Goal: Information Seeking & Learning: Learn about a topic

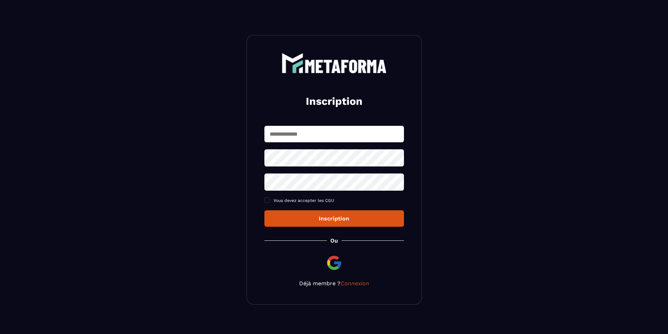
click at [287, 130] on input "text" at bounding box center [333, 134] width 139 height 16
type input "**********"
click at [270, 200] on span at bounding box center [267, 200] width 6 height 6
click at [316, 221] on div "Inscription" at bounding box center [334, 218] width 128 height 7
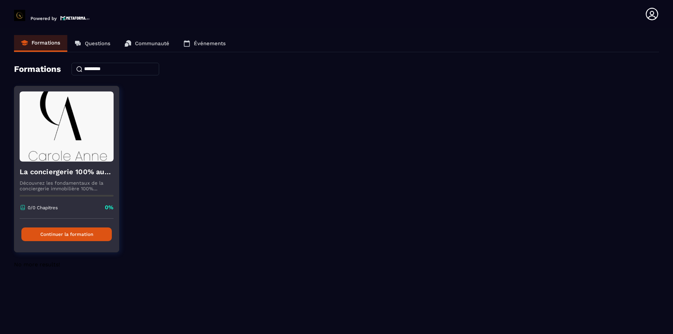
click at [86, 231] on button "Continuer la formation" at bounding box center [66, 234] width 90 height 14
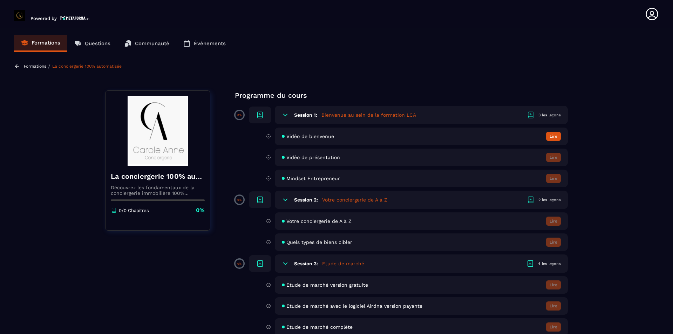
click at [558, 135] on button "Lire" at bounding box center [553, 136] width 15 height 9
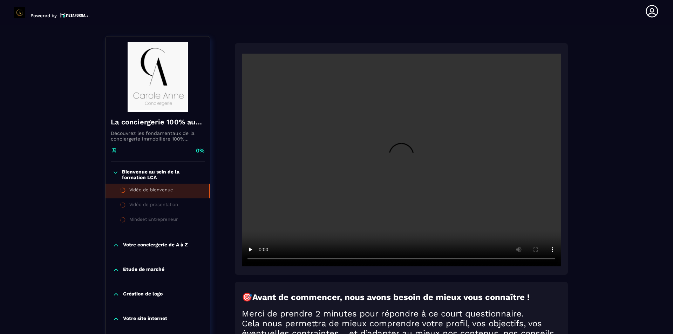
scroll to position [73, 0]
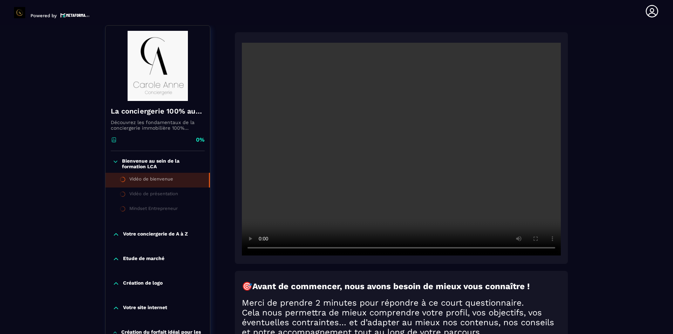
click at [123, 181] on icon at bounding box center [123, 179] width 6 height 6
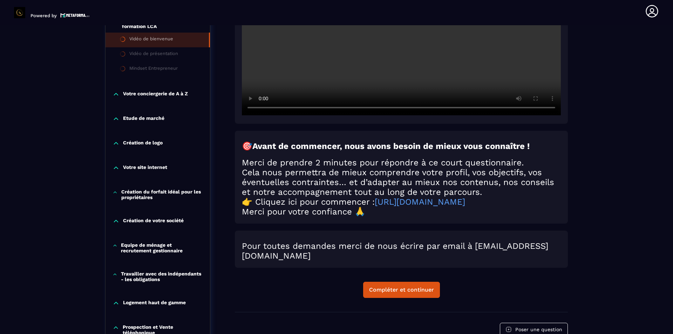
scroll to position [248, 0]
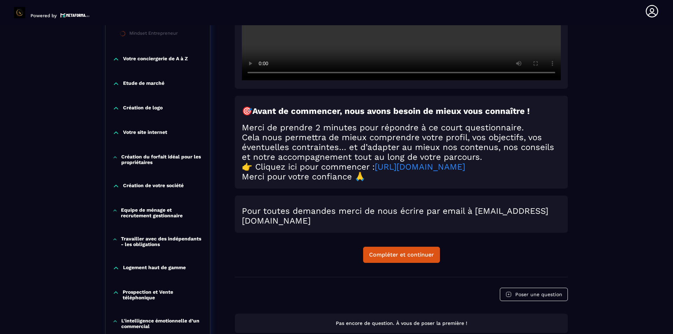
click at [411, 171] on link "[URL][DOMAIN_NAME]" at bounding box center [420, 167] width 90 height 10
click at [608, 234] on div "Formations / La conciergerie 100% automatisée / Vidéo de bienvenue La concierge…" at bounding box center [336, 260] width 645 height 897
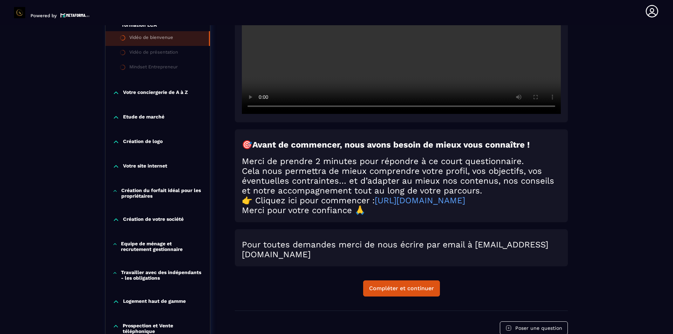
scroll to position [213, 0]
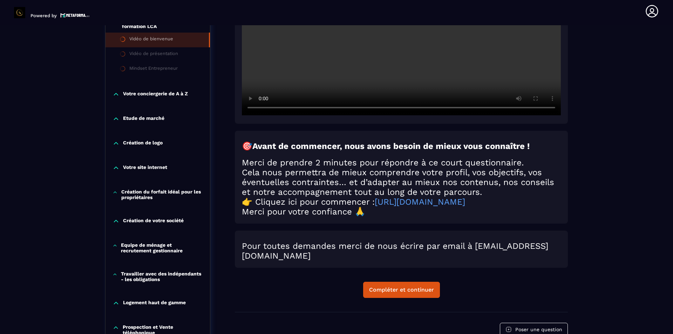
click at [145, 57] on div "Vidéo de présentation" at bounding box center [153, 55] width 49 height 8
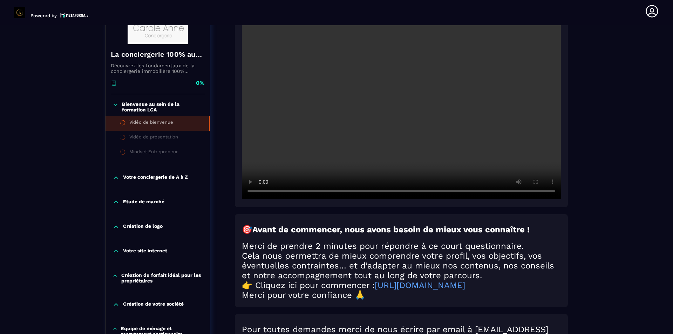
scroll to position [108, 0]
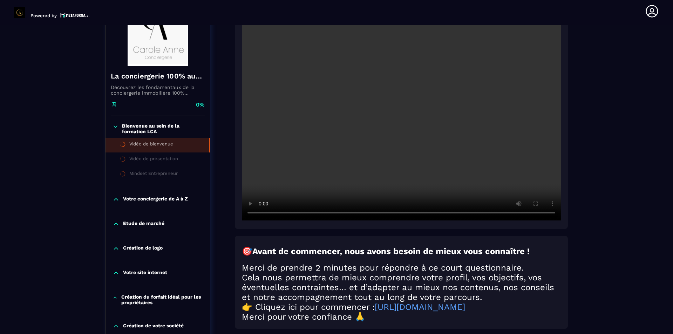
click at [147, 143] on div "Vidéo de bienvenue" at bounding box center [151, 145] width 44 height 8
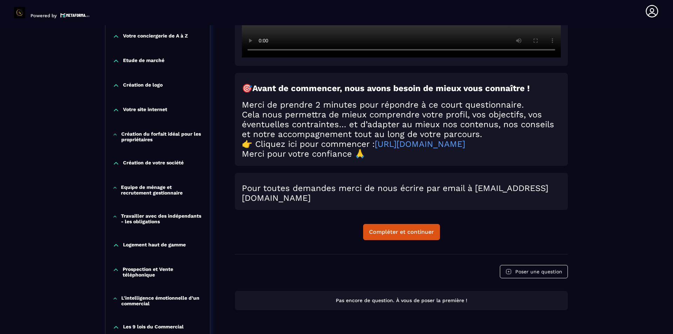
scroll to position [283, 0]
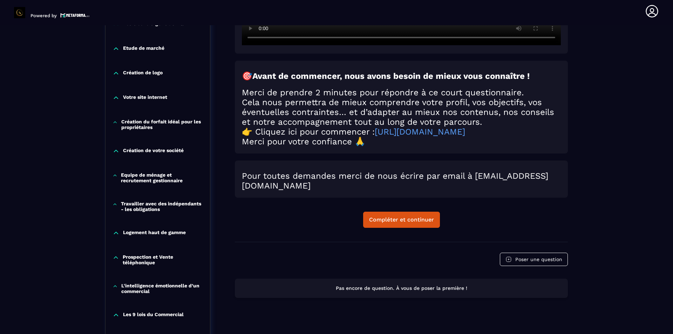
click at [116, 203] on icon at bounding box center [115, 204] width 5 height 7
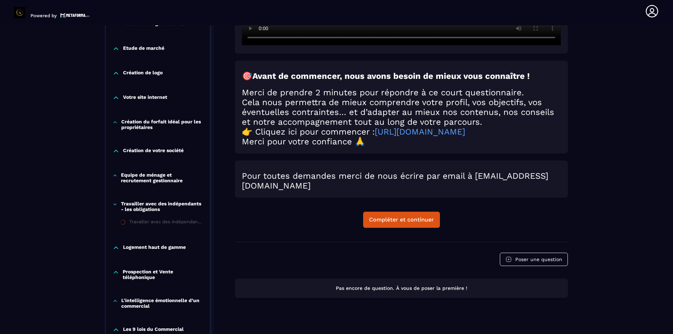
click at [116, 203] on icon at bounding box center [115, 204] width 5 height 7
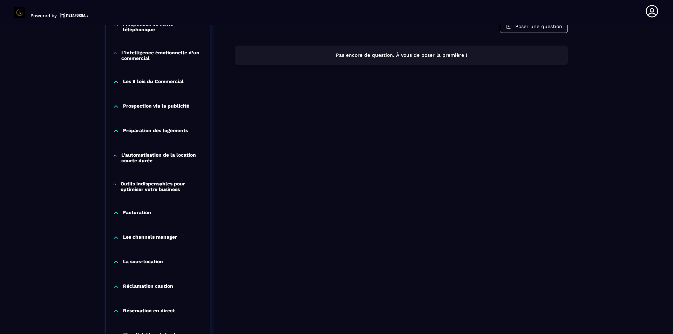
scroll to position [529, 0]
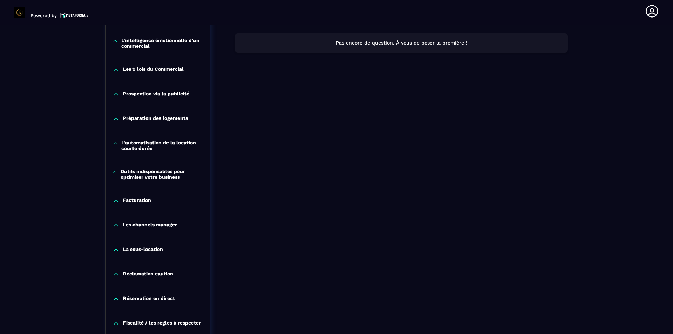
click at [118, 202] on icon at bounding box center [116, 201] width 4 height 2
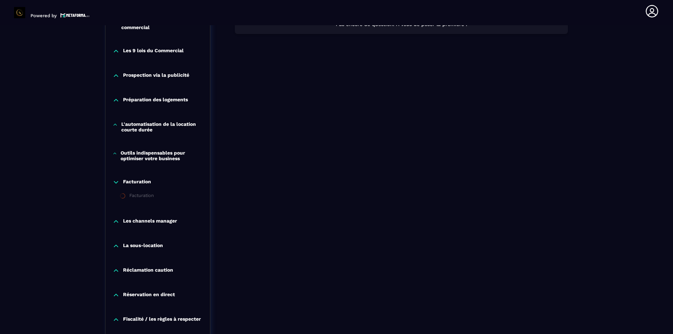
scroll to position [599, 0]
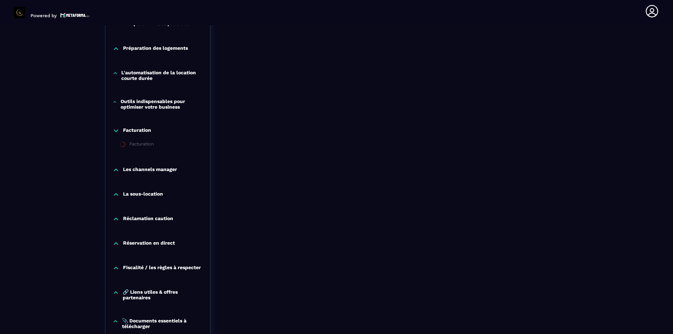
click at [116, 170] on icon at bounding box center [116, 169] width 7 height 7
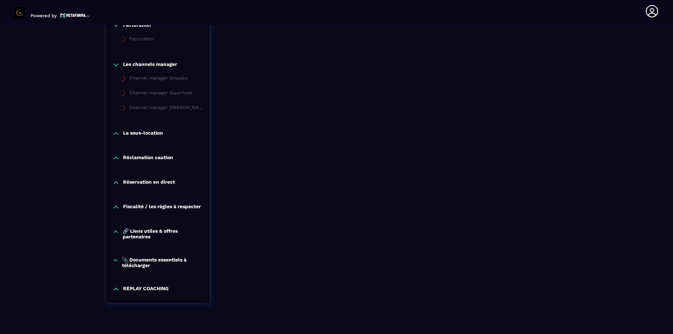
scroll to position [719, 0]
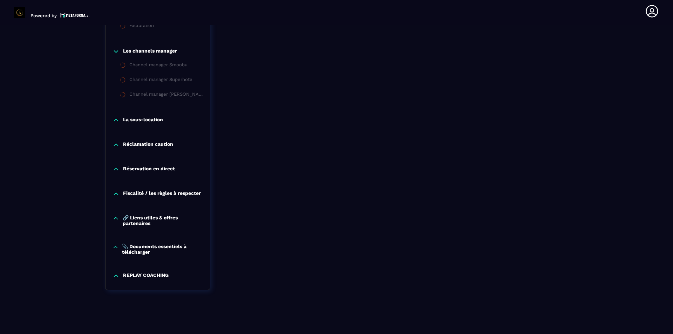
click at [114, 244] on icon at bounding box center [116, 247] width 6 height 7
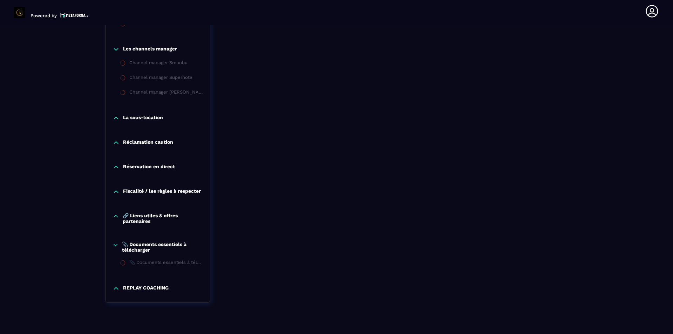
click at [114, 244] on icon at bounding box center [116, 244] width 6 height 7
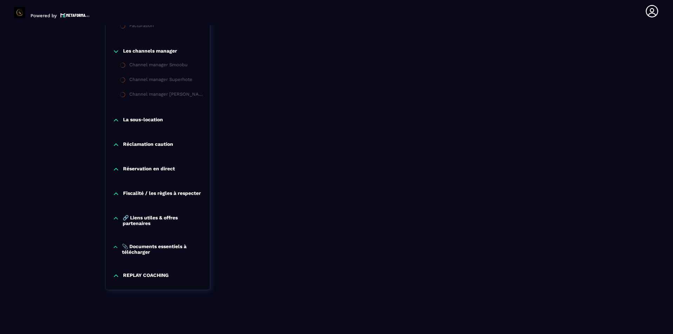
click at [115, 211] on div "🔗 Liens utiles & offres partenaires" at bounding box center [157, 222] width 104 height 29
click at [116, 216] on icon at bounding box center [116, 218] width 7 height 7
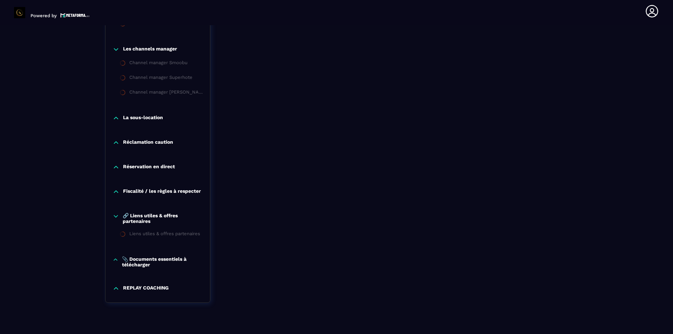
click at [116, 217] on icon at bounding box center [116, 216] width 4 height 2
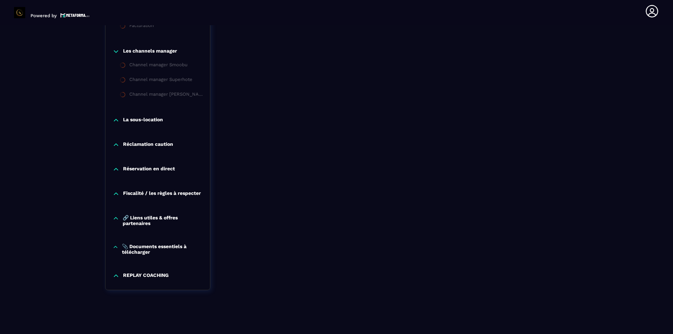
click at [115, 193] on icon at bounding box center [116, 193] width 7 height 7
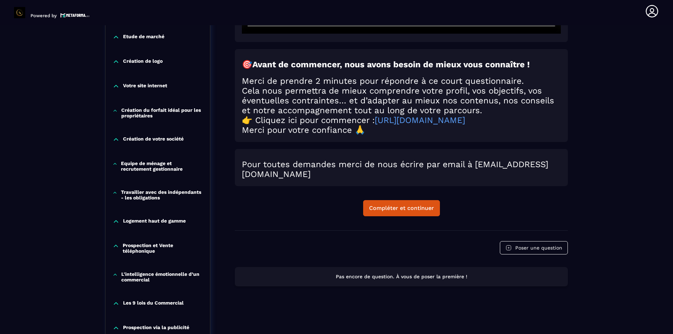
scroll to position [299, 0]
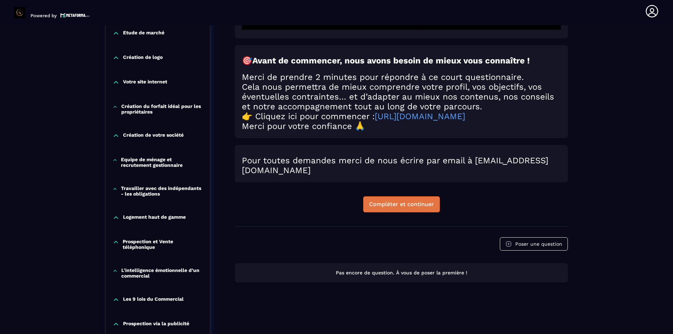
click at [399, 208] on div "Compléter et continuer" at bounding box center [401, 204] width 65 height 7
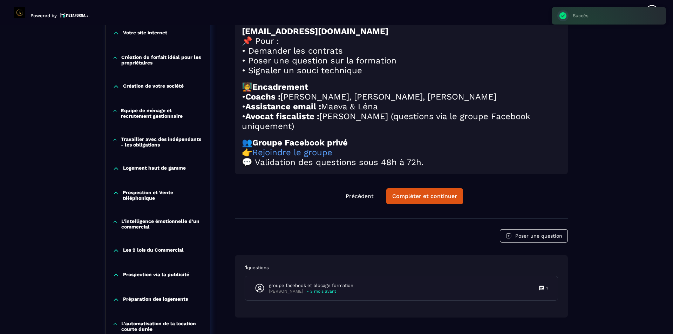
scroll to position [353, 0]
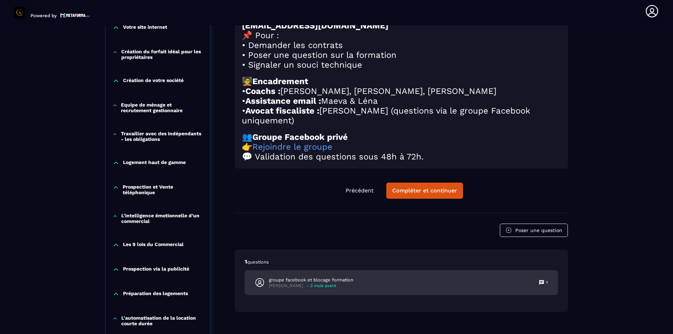
click at [487, 289] on div "groupe facebook et blocage formation [PERSON_NAME] - 3 mois avant 1" at bounding box center [401, 283] width 313 height 24
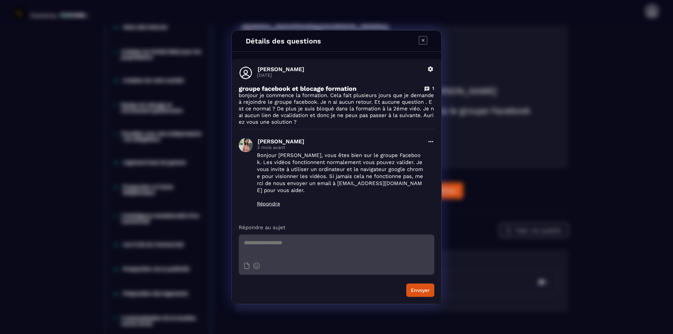
click at [425, 40] on icon "Modal window" at bounding box center [423, 40] width 8 height 8
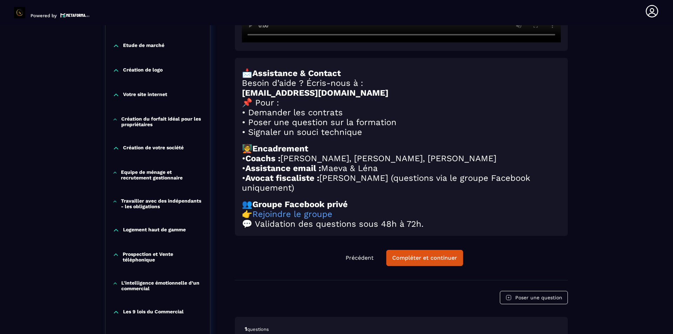
scroll to position [248, 0]
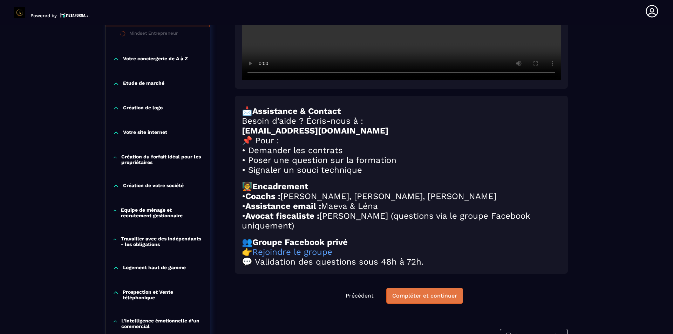
click at [431, 304] on button "Compléter et continuer" at bounding box center [424, 296] width 77 height 16
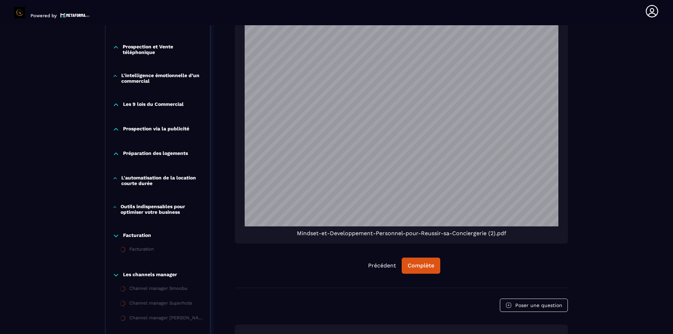
scroll to position [251, 0]
click at [420, 267] on div "Complète" at bounding box center [421, 265] width 27 height 7
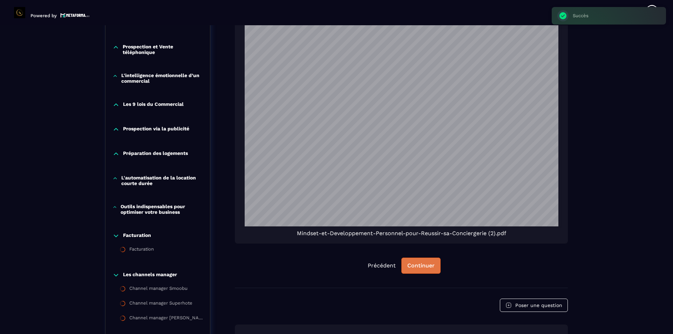
click at [431, 265] on div "Continuer" at bounding box center [420, 265] width 27 height 7
click at [412, 267] on div "Continuer" at bounding box center [420, 265] width 27 height 7
click at [426, 265] on div "Continuer" at bounding box center [420, 265] width 27 height 7
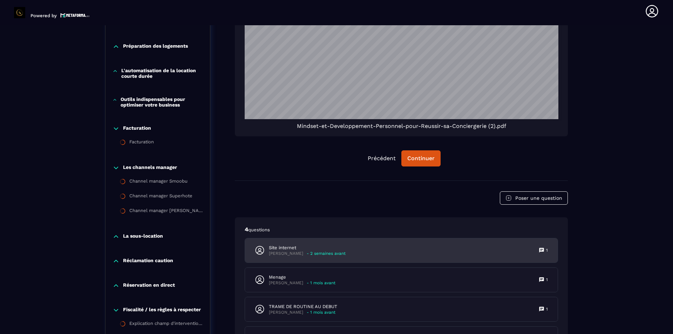
scroll to position [669, 0]
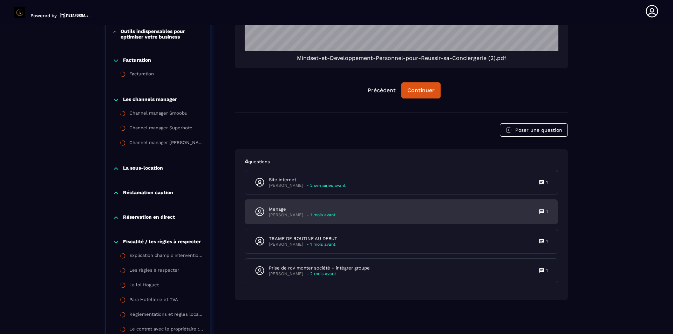
click at [441, 213] on div "Menage [PERSON_NAME] - 1 mois avant 1" at bounding box center [401, 212] width 313 height 24
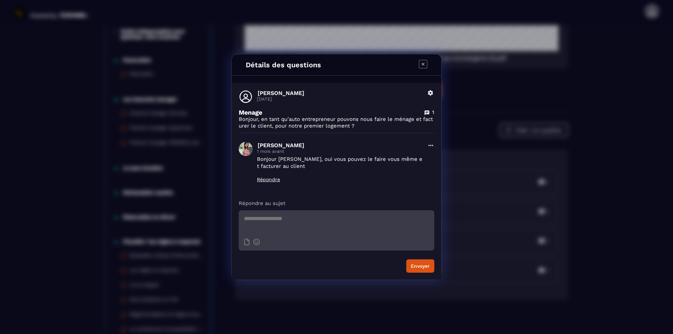
click at [422, 64] on icon "Modal window" at bounding box center [423, 64] width 8 height 8
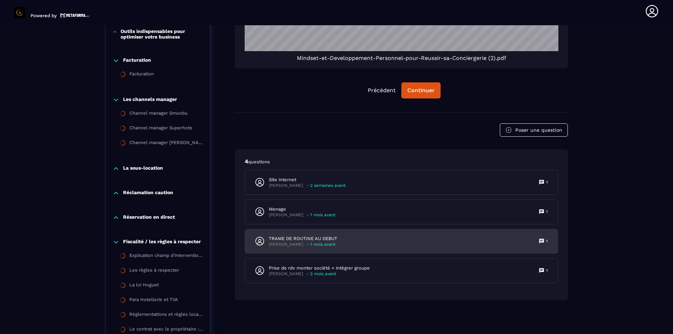
click at [377, 238] on div "TRAME DE ROUTINE AU DEBUT [PERSON_NAME] - 1 mois avant 1" at bounding box center [401, 241] width 313 height 24
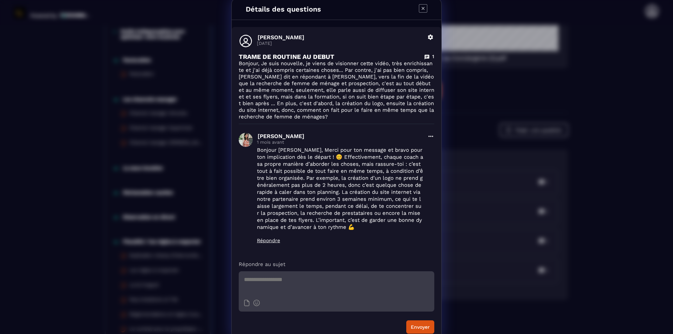
scroll to position [0, 0]
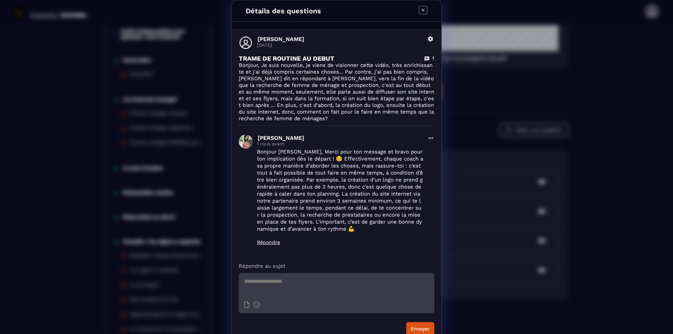
click at [419, 9] on icon "Modal window" at bounding box center [423, 10] width 8 height 8
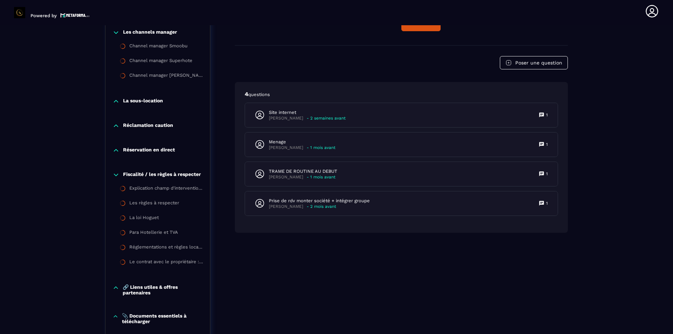
scroll to position [739, 0]
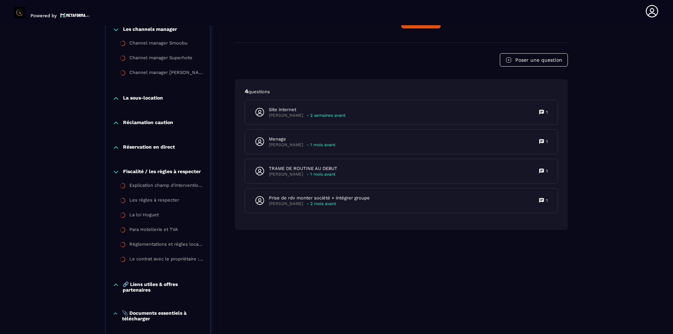
click at [134, 123] on p "Réclamation caution" at bounding box center [148, 123] width 50 height 7
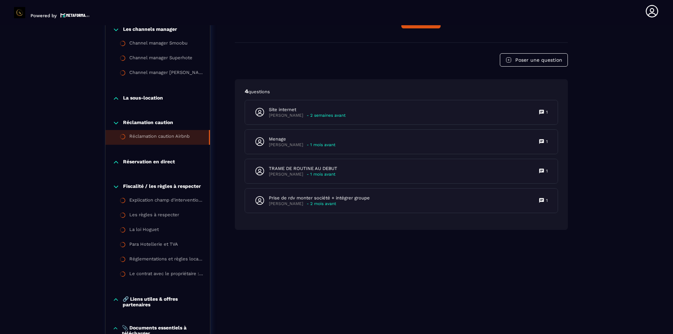
click at [136, 134] on div "Réclamation caution Airbnb" at bounding box center [159, 138] width 60 height 8
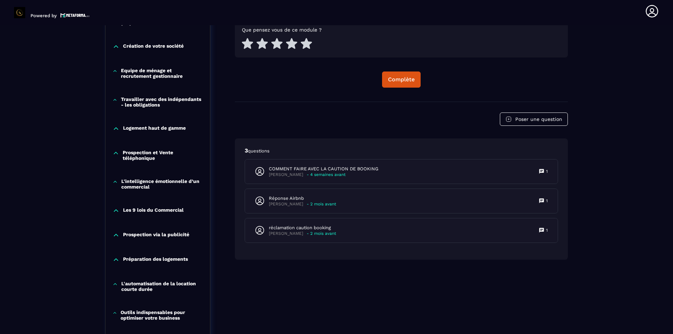
scroll to position [388, 0]
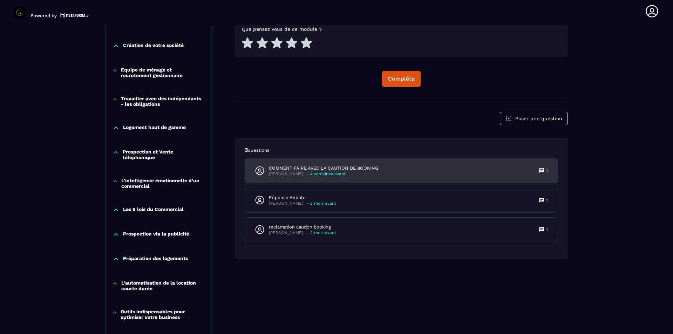
click at [460, 179] on div "COMMENT FAIRE AVEC LA CAUTION DE BOOKING [PERSON_NAME] - 4 semaines avant 1" at bounding box center [401, 171] width 313 height 24
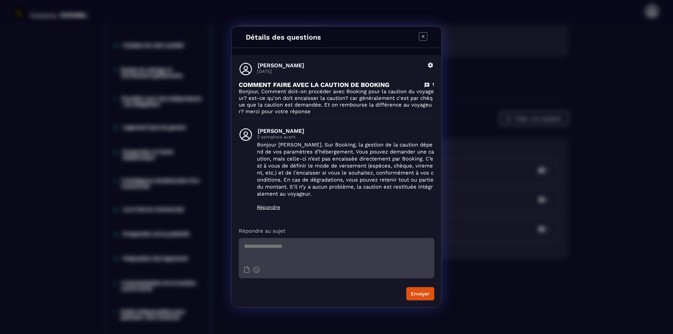
click at [423, 37] on icon "Modal window" at bounding box center [423, 36] width 3 height 3
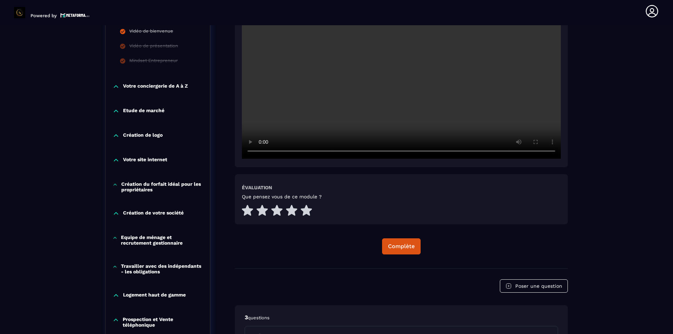
scroll to position [213, 0]
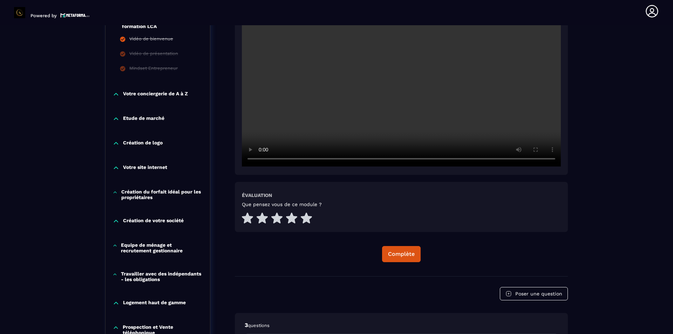
click at [153, 112] on div "Etude de marché" at bounding box center [157, 120] width 104 height 25
click at [152, 117] on p "Etude de marché" at bounding box center [143, 118] width 41 height 7
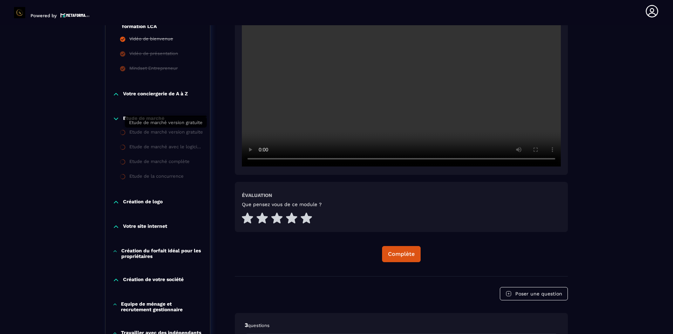
click at [177, 137] on div "Etude de marché version gratuite" at bounding box center [166, 133] width 74 height 8
click at [136, 129] on div "Etude de marché version gratuite" at bounding box center [166, 133] width 74 height 8
click at [134, 130] on div "Etude de marché version gratuite" at bounding box center [166, 133] width 74 height 8
click at [135, 94] on p "Votre conciergerie de A à Z" at bounding box center [155, 94] width 65 height 7
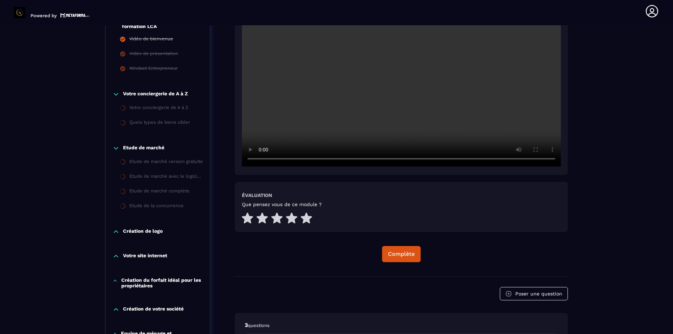
click at [134, 148] on p "Etude de marché" at bounding box center [143, 148] width 41 height 7
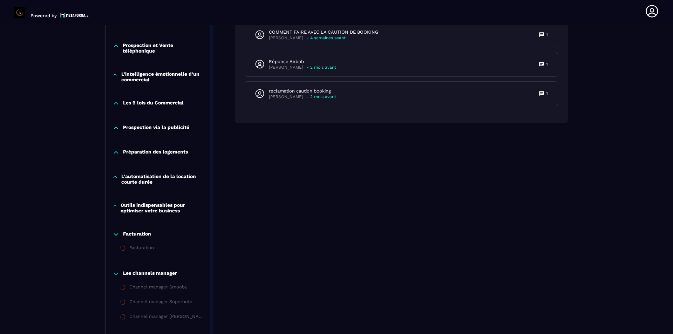
scroll to position [529, 0]
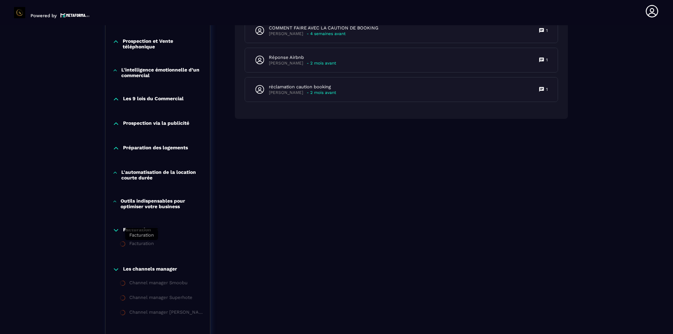
click at [148, 241] on div "Facturation" at bounding box center [141, 245] width 25 height 8
click at [138, 244] on div "Facturation" at bounding box center [141, 245] width 25 height 8
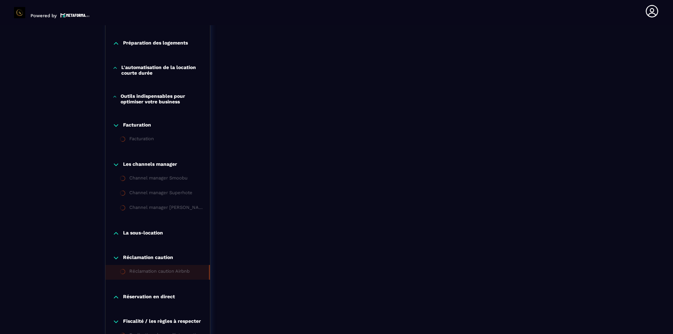
scroll to position [634, 0]
click at [139, 208] on div "Channel manager [PERSON_NAME]" at bounding box center [166, 208] width 74 height 8
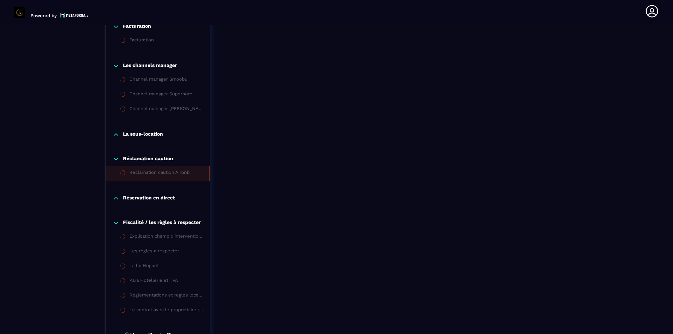
scroll to position [739, 0]
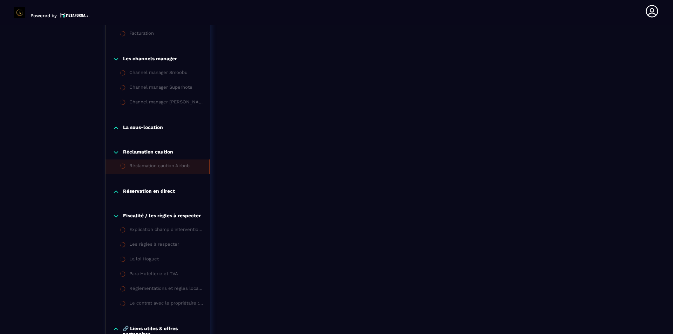
click at [115, 213] on icon at bounding box center [116, 216] width 7 height 7
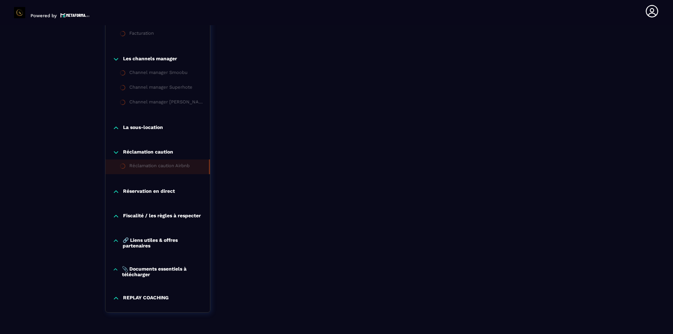
click at [117, 269] on icon at bounding box center [116, 269] width 6 height 7
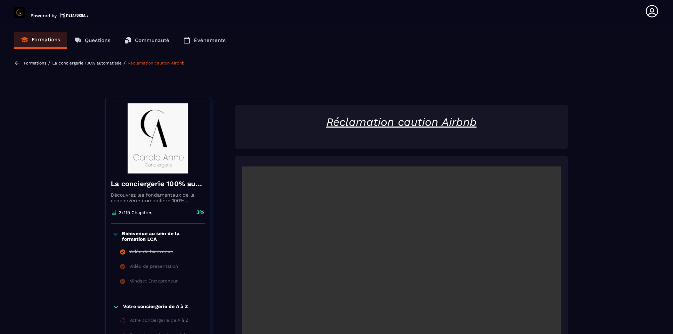
scroll to position [0, 0]
click at [111, 40] on link "Questions" at bounding box center [92, 40] width 50 height 17
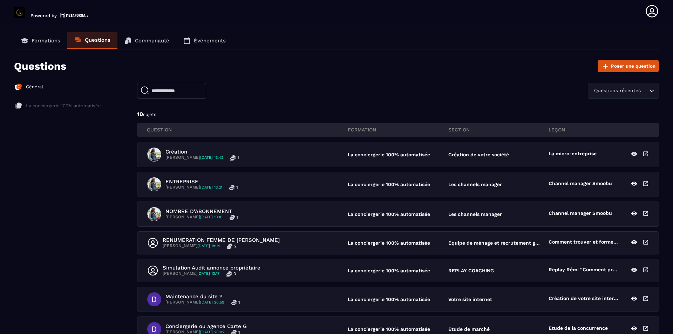
click at [158, 41] on p "Communauté" at bounding box center [152, 41] width 34 height 6
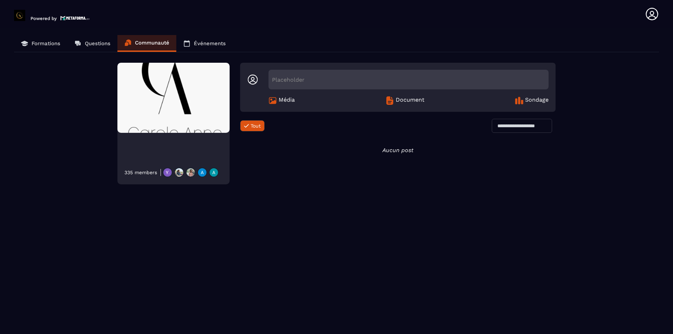
click at [210, 43] on p "Événements" at bounding box center [210, 43] width 32 height 6
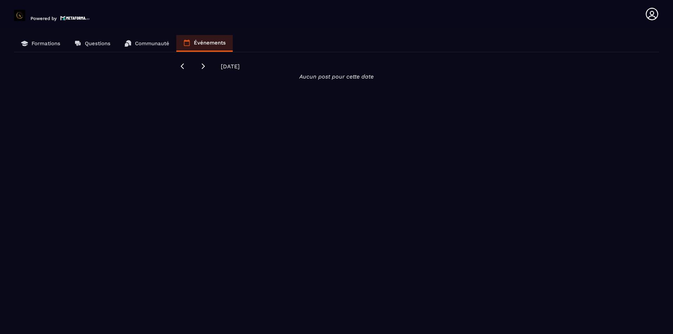
click at [136, 43] on p "Communauté" at bounding box center [152, 43] width 34 height 6
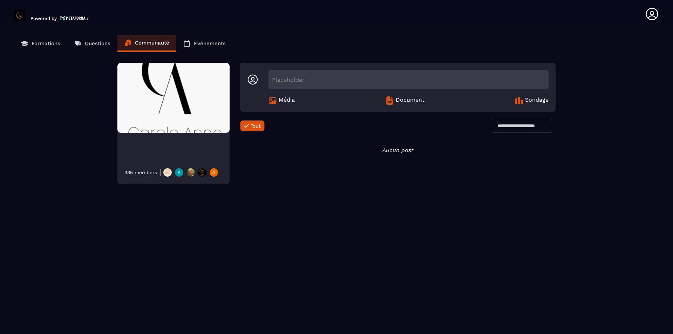
click at [179, 144] on div "335 members" at bounding box center [173, 159] width 112 height 50
click at [134, 176] on div "335 members" at bounding box center [173, 173] width 98 height 10
click at [83, 39] on link "Questions" at bounding box center [92, 43] width 50 height 17
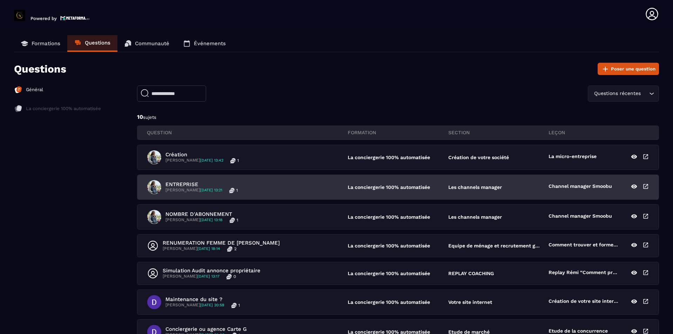
click at [468, 184] on p "Les channels manager" at bounding box center [475, 187] width 54 height 6
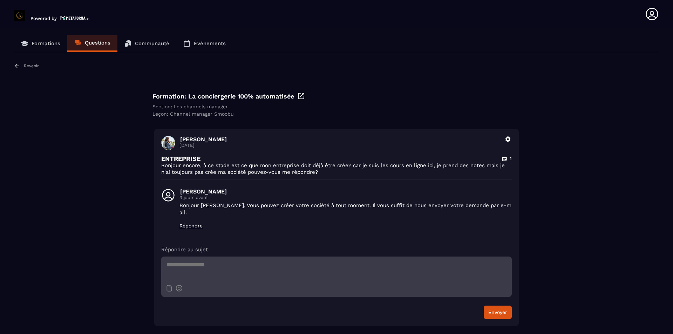
drag, startPoint x: 262, startPoint y: 34, endPoint x: 478, endPoint y: 50, distance: 216.6
click at [478, 50] on div "Formations Questions Communauté Événements" at bounding box center [336, 43] width 645 height 17
drag, startPoint x: 654, startPoint y: 13, endPoint x: 649, endPoint y: 14, distance: 4.7
click at [654, 14] on icon at bounding box center [652, 14] width 12 height 12
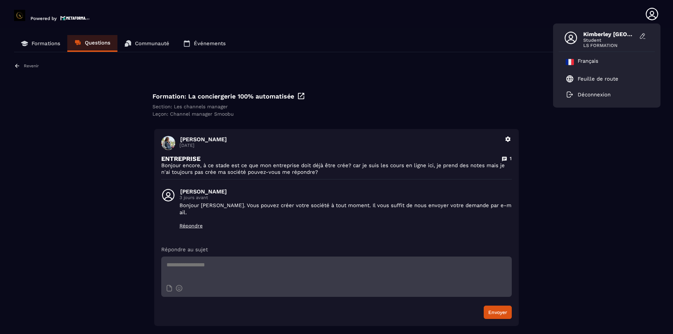
drag, startPoint x: 656, startPoint y: 0, endPoint x: 469, endPoint y: 96, distance: 209.7
click at [469, 96] on div "Formation: La conciergerie 100% automatisée" at bounding box center [336, 96] width 368 height 8
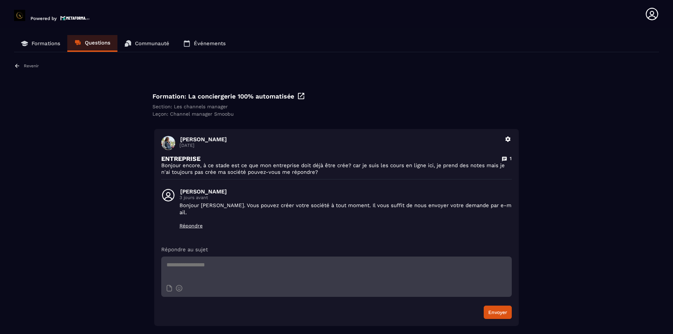
click at [23, 67] on div "Revenir" at bounding box center [26, 66] width 25 height 6
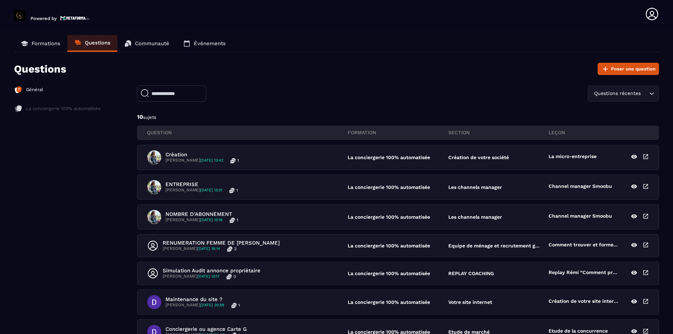
click at [39, 45] on p "Formations" at bounding box center [46, 43] width 29 height 6
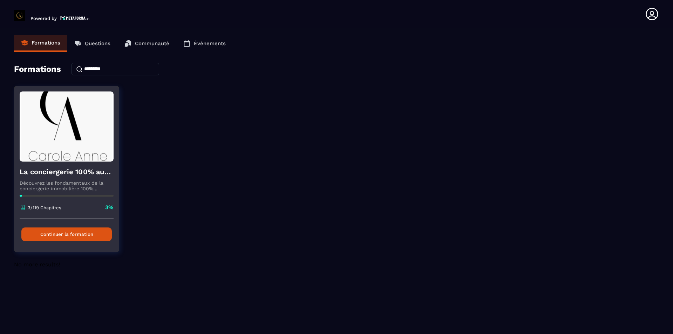
click at [102, 213] on div "3/119 Chapitres 3%" at bounding box center [67, 211] width 94 height 15
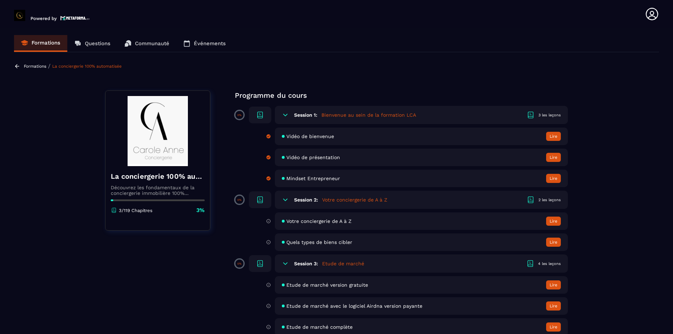
drag, startPoint x: 241, startPoint y: 68, endPoint x: 230, endPoint y: 63, distance: 12.1
click at [230, 63] on div "Formations / La conciergerie 100% automatisée" at bounding box center [336, 66] width 645 height 7
click at [633, 39] on div "Formations Questions Communauté Événements" at bounding box center [336, 43] width 645 height 17
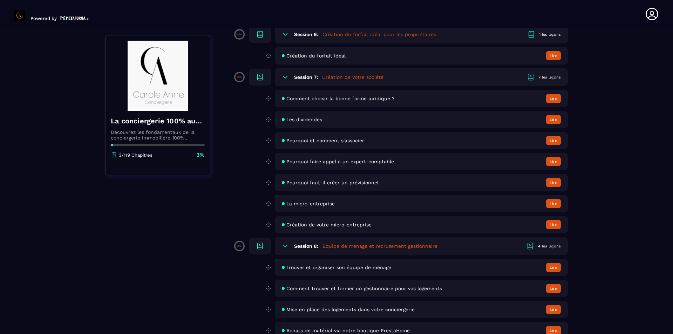
scroll to position [456, 0]
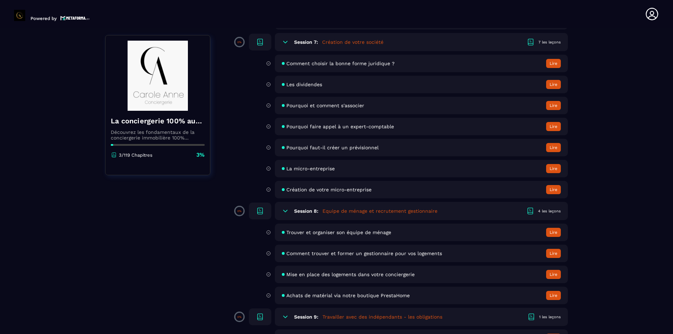
click at [551, 168] on button "Lire" at bounding box center [553, 168] width 15 height 9
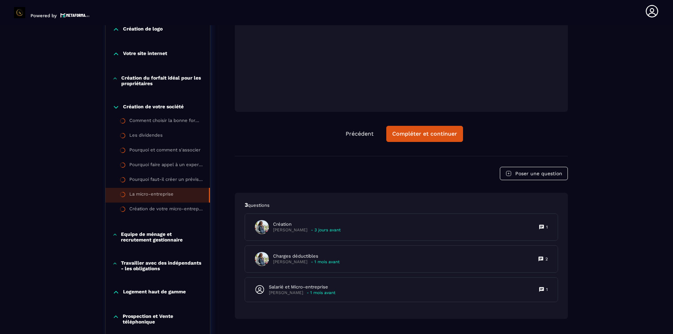
scroll to position [388, 0]
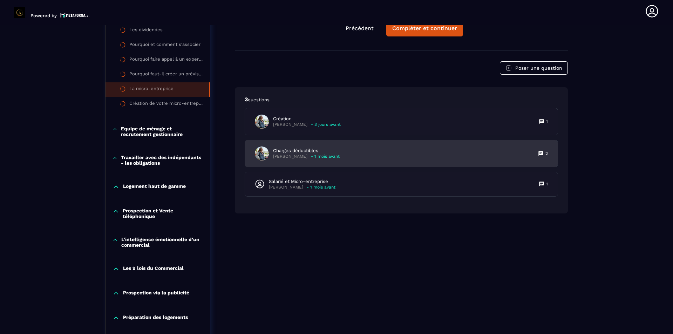
click at [301, 160] on div "Charges déductibles [PERSON_NAME] - 1 mois avant" at bounding box center [297, 154] width 85 height 14
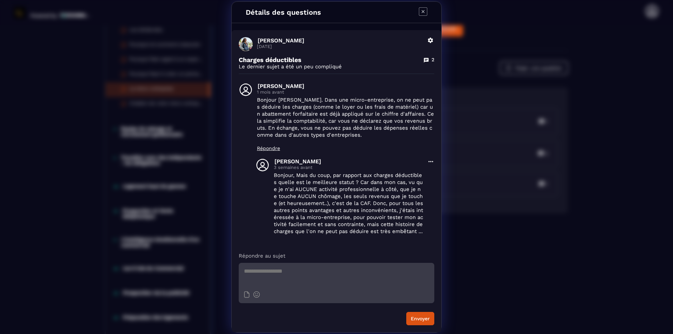
scroll to position [4, 0]
click at [559, 84] on div "Détails des questions [PERSON_NAME] [DATE] Supprimer Charges déductibles 2 Le d…" at bounding box center [336, 167] width 673 height 334
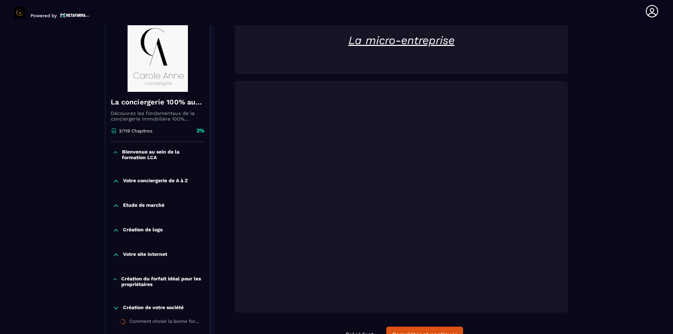
scroll to position [0, 0]
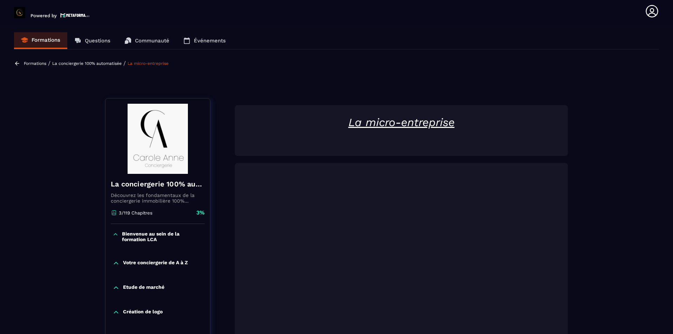
click at [22, 64] on div at bounding box center [18, 63] width 8 height 6
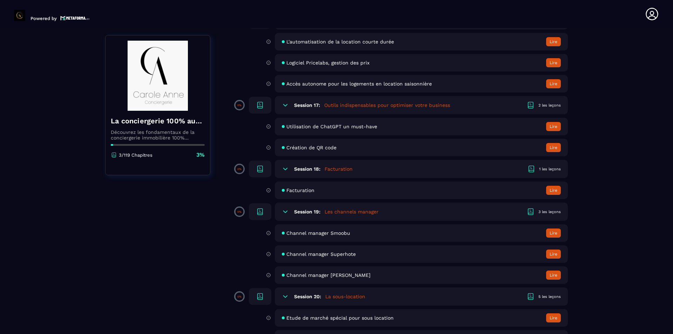
scroll to position [1437, 0]
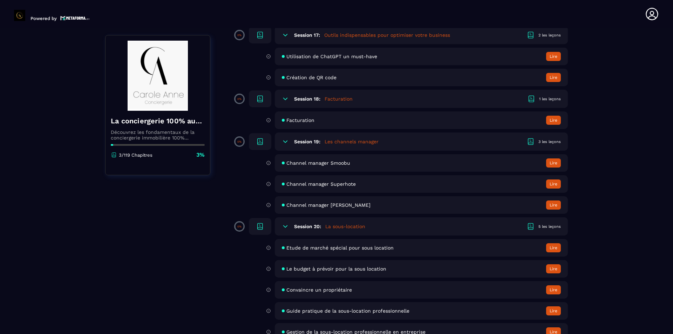
click at [557, 206] on button "Lire" at bounding box center [553, 204] width 15 height 9
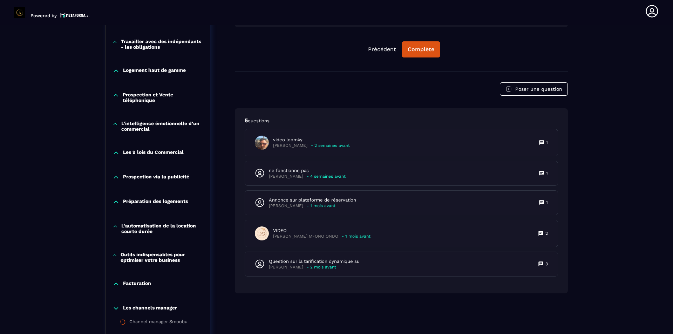
scroll to position [529, 0]
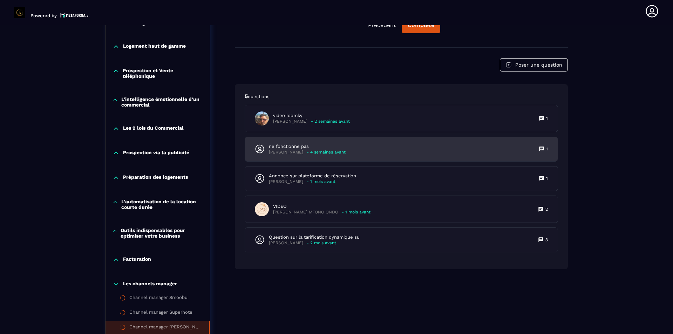
click at [383, 159] on div "ne fonctionne pas [PERSON_NAME] - 4 semaines avant 1" at bounding box center [401, 149] width 313 height 24
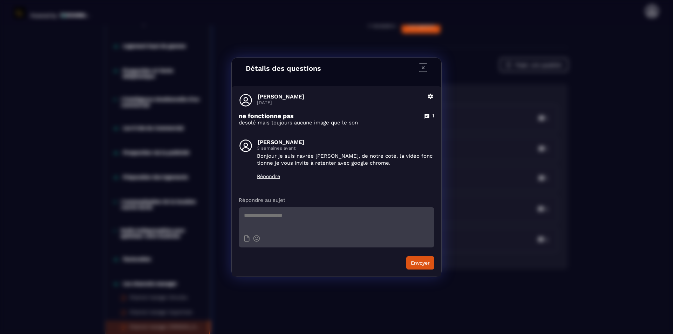
click at [422, 68] on icon "Modal window" at bounding box center [423, 67] width 8 height 8
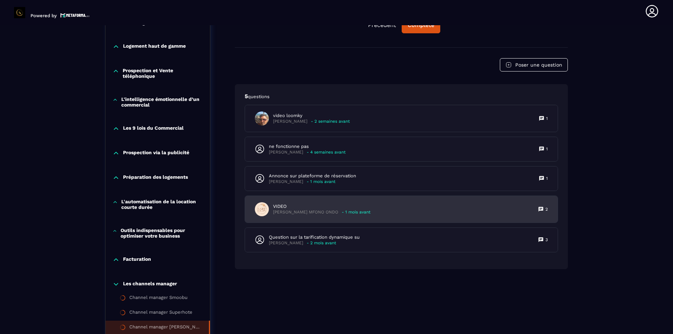
click at [462, 215] on div "VIDEO [PERSON_NAME] MFONO ONDO - 1 mois avant 2" at bounding box center [401, 209] width 313 height 27
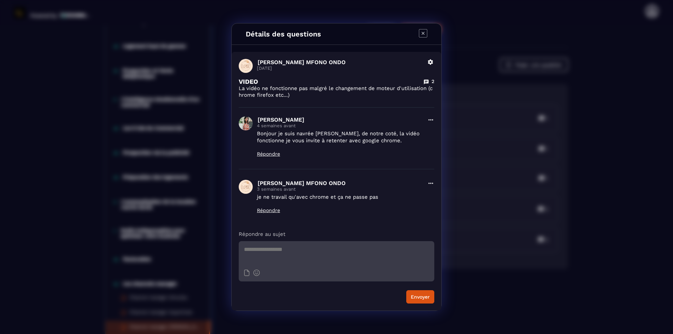
click at [423, 32] on icon "Modal window" at bounding box center [423, 33] width 8 height 8
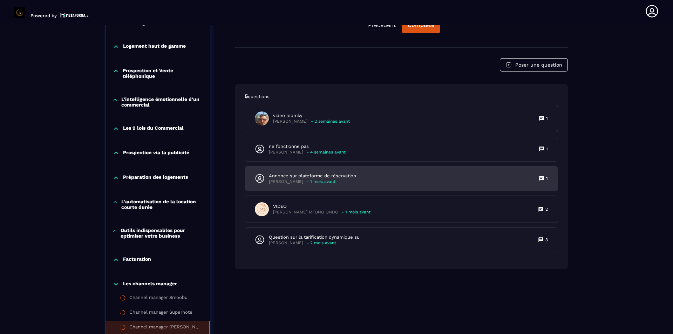
click at [379, 190] on div "Annonce sur plateforme de réservation [PERSON_NAME] - 1 mois avant 1" at bounding box center [401, 178] width 313 height 24
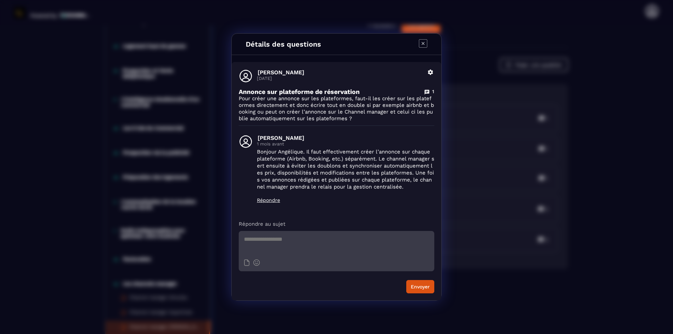
click at [425, 42] on icon "Modal window" at bounding box center [423, 43] width 8 height 8
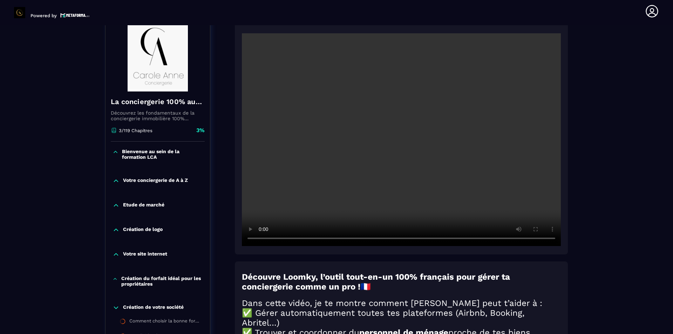
scroll to position [73, 0]
